Goal: Download file/media

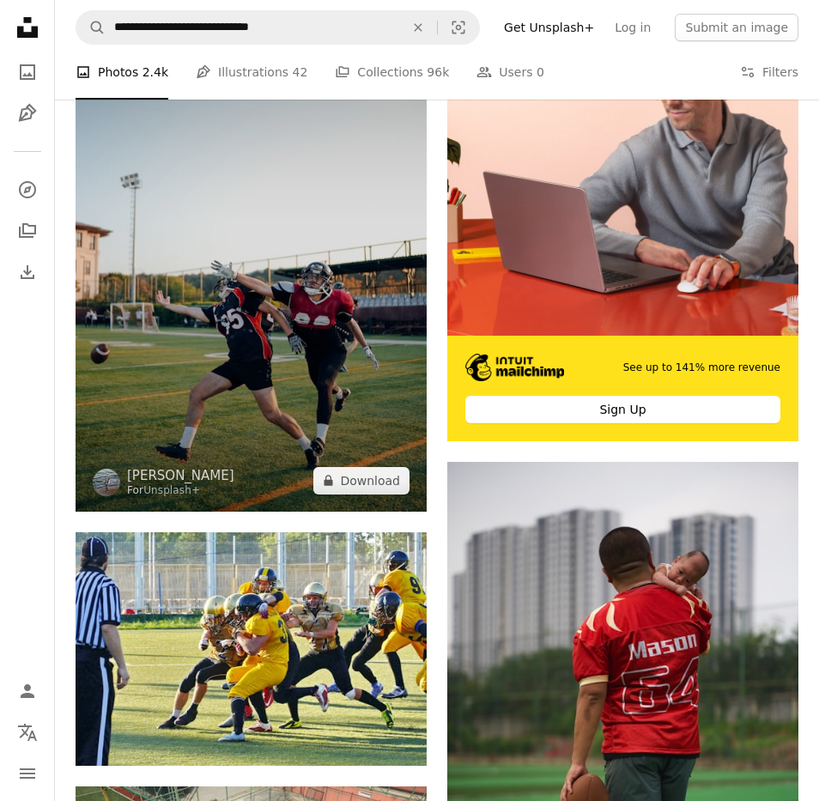
scroll to position [446, 0]
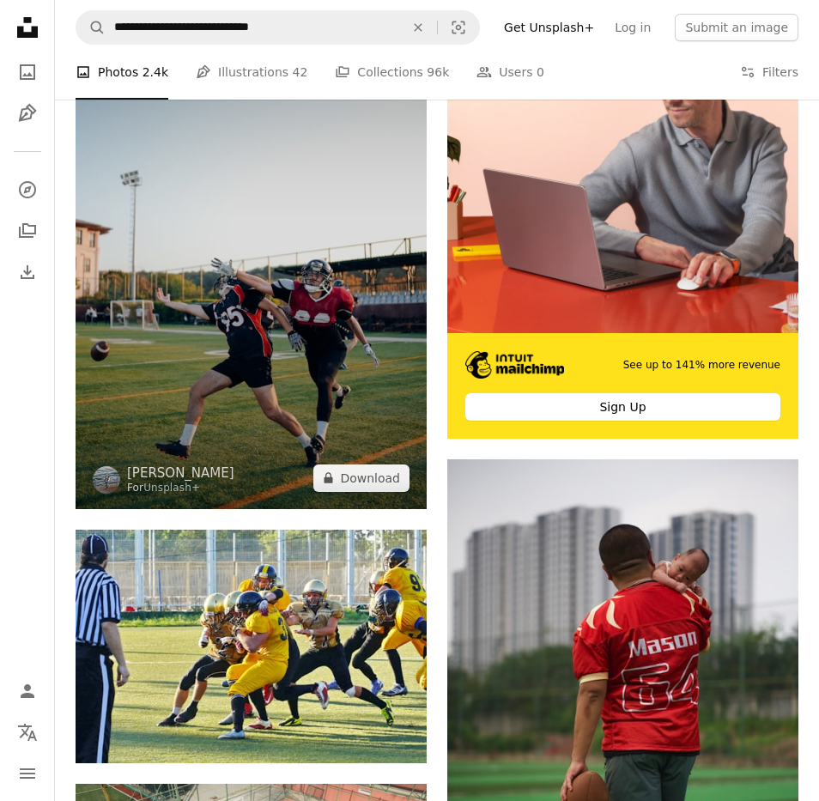
click at [284, 253] on img at bounding box center [251, 245] width 351 height 527
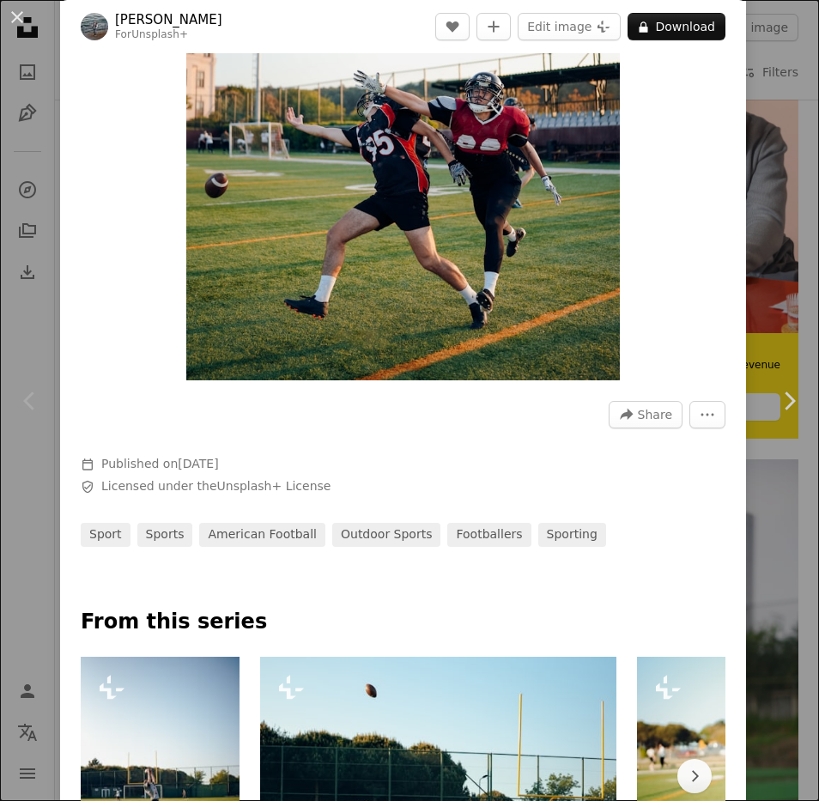
scroll to position [347, 0]
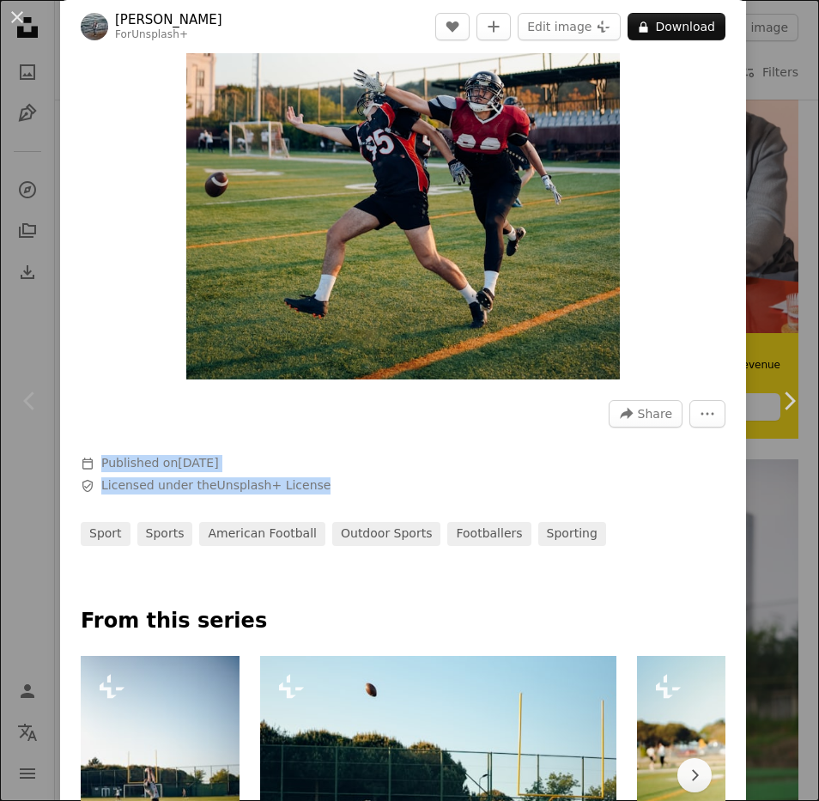
drag, startPoint x: 337, startPoint y: 485, endPoint x: 78, endPoint y: 459, distance: 260.5
click at [78, 459] on div "A forward-right arrow Share More Actions Calendar outlined Published on [DATE] …" at bounding box center [403, 467] width 686 height 158
copy div "Published on [DATE] Safety Licensed under the Unsplash+ License"
click at [784, 166] on div "An X shape Chevron left Chevron right [PERSON_NAME] For Unsplash+ A heart A plu…" at bounding box center [409, 400] width 819 height 801
